Goal: Task Accomplishment & Management: Manage account settings

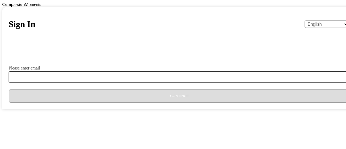
type input "[EMAIL_ADDRESS][DOMAIN_NAME]"
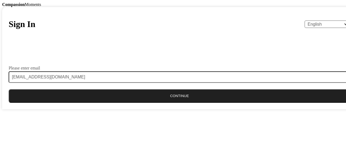
click at [147, 103] on button "Continue" at bounding box center [179, 95] width 341 height 13
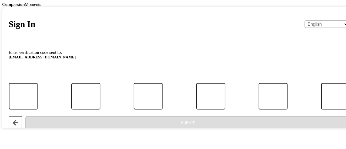
click at [22, 129] on button "Back" at bounding box center [15, 122] width 13 height 13
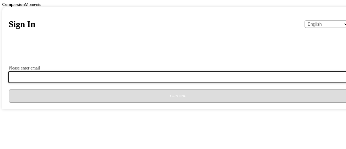
click at [136, 83] on input "Please enter email" at bounding box center [183, 76] width 348 height 11
type input "[EMAIL_ADDRESS][DOMAIN_NAME]"
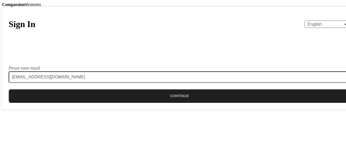
click at [160, 103] on button "Continue" at bounding box center [179, 95] width 341 height 13
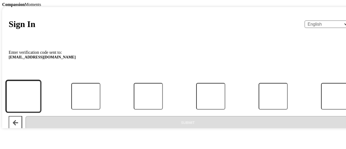
click at [40, 107] on input "Code" at bounding box center [23, 96] width 35 height 32
type input "5"
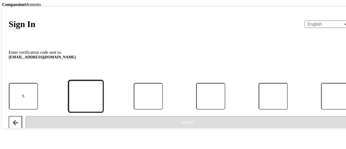
type input "7"
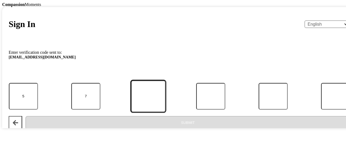
type input "1"
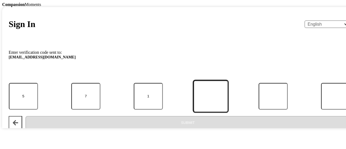
type input "9"
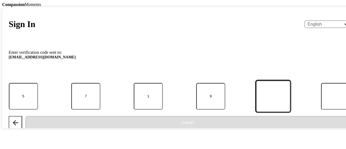
type input "9"
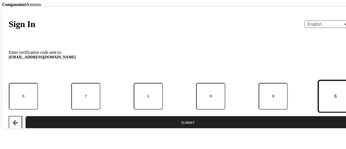
type input "6"
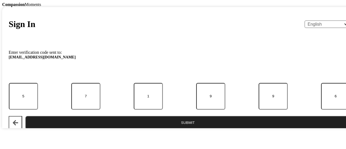
click at [165, 129] on button "Submit" at bounding box center [187, 122] width 324 height 13
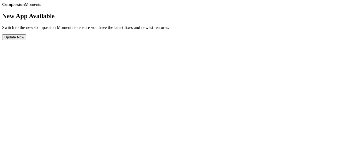
click at [26, 40] on button "Update Now" at bounding box center [14, 37] width 24 height 6
